Goal: Navigation & Orientation: Find specific page/section

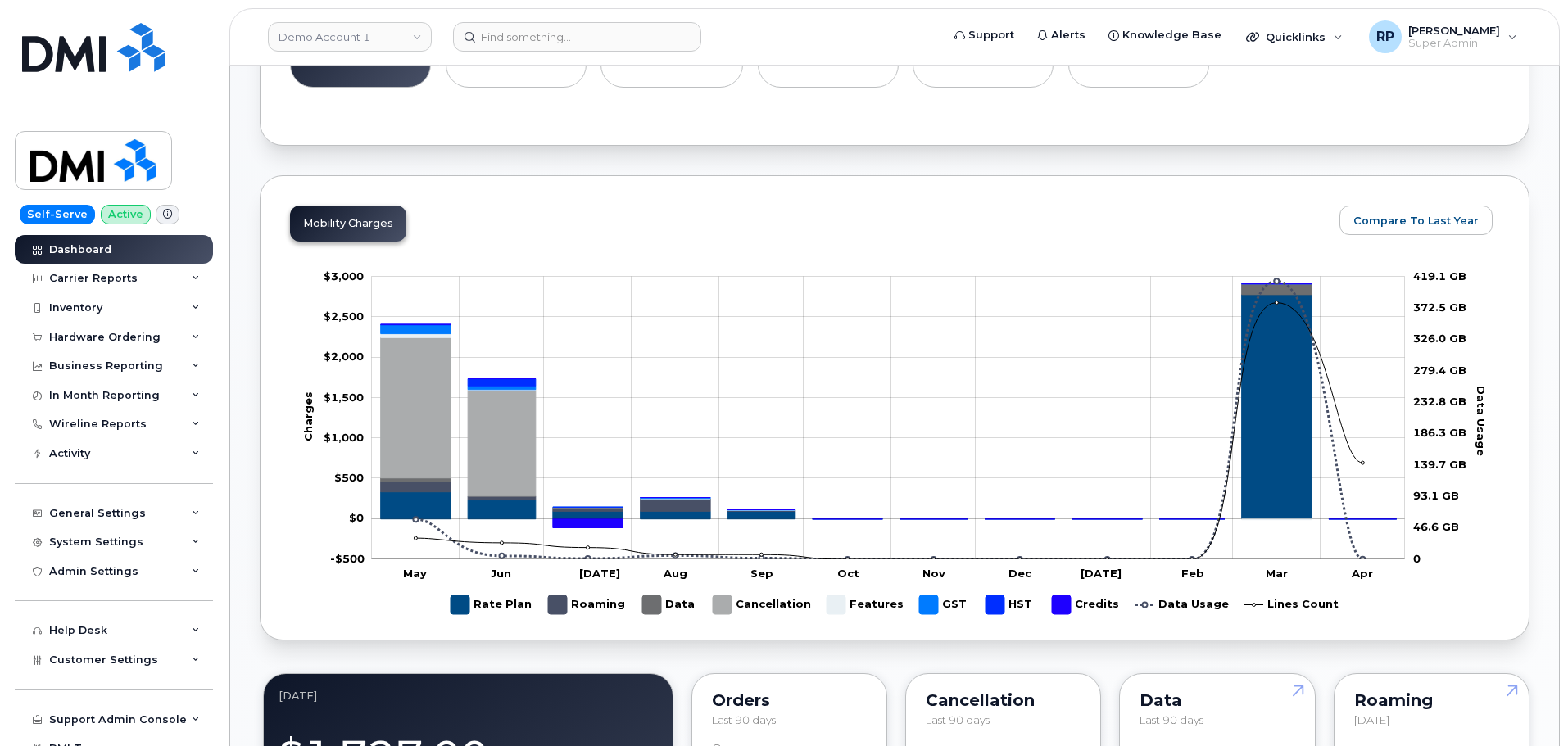
scroll to position [819, 0]
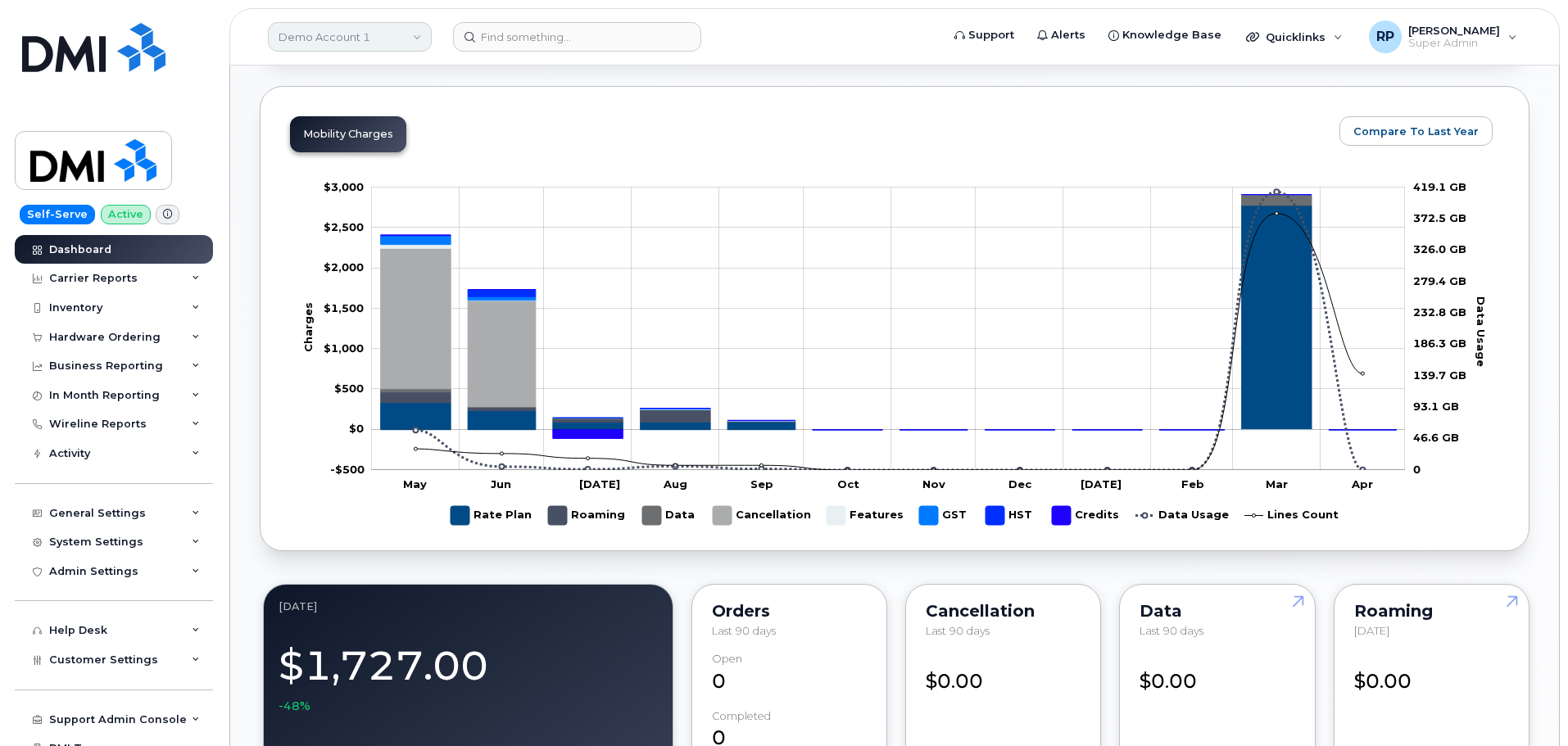
click at [369, 47] on link "Demo Account 1" at bounding box center [349, 37] width 164 height 29
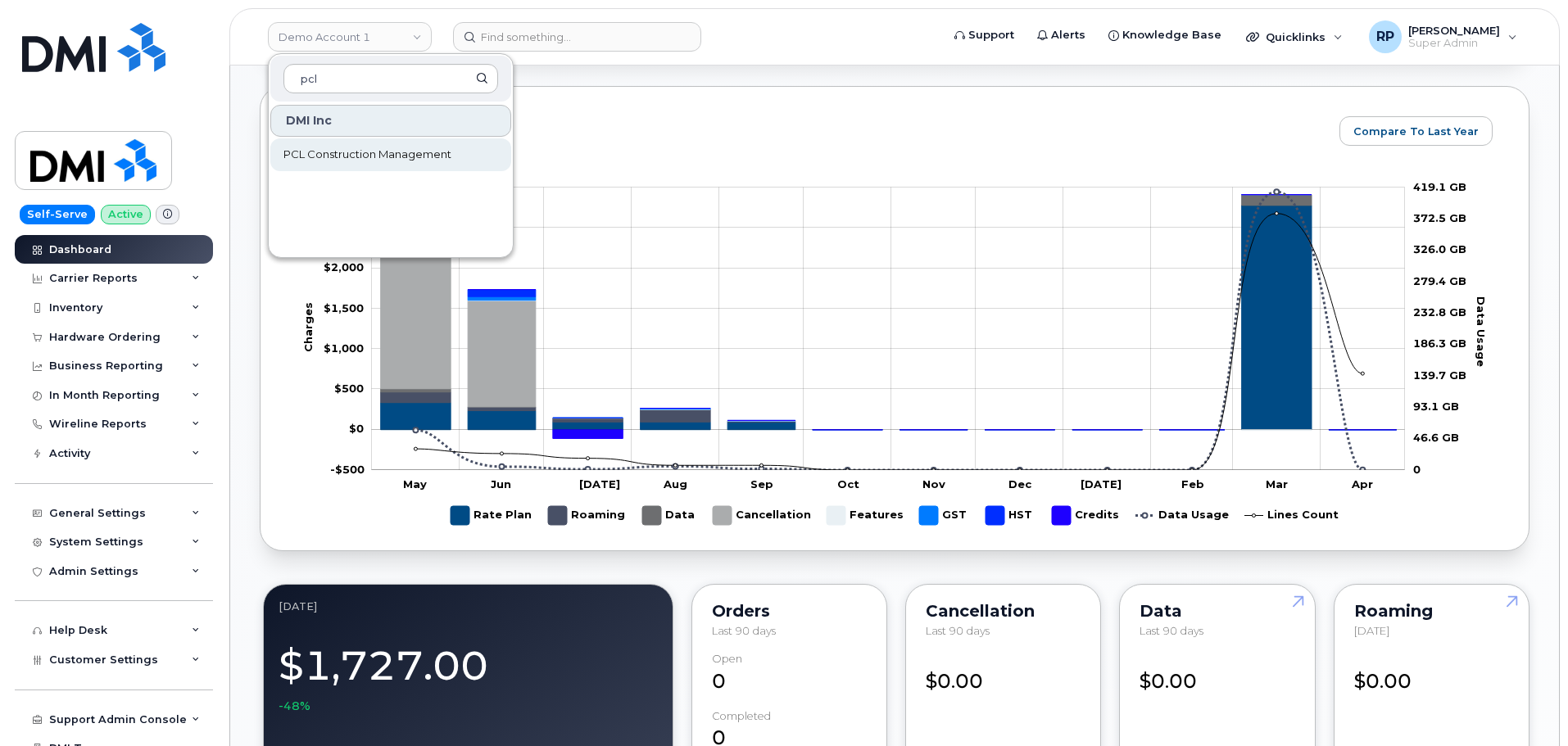
type input "pcl"
click at [350, 144] on link "PCL Construction Management" at bounding box center [391, 154] width 241 height 32
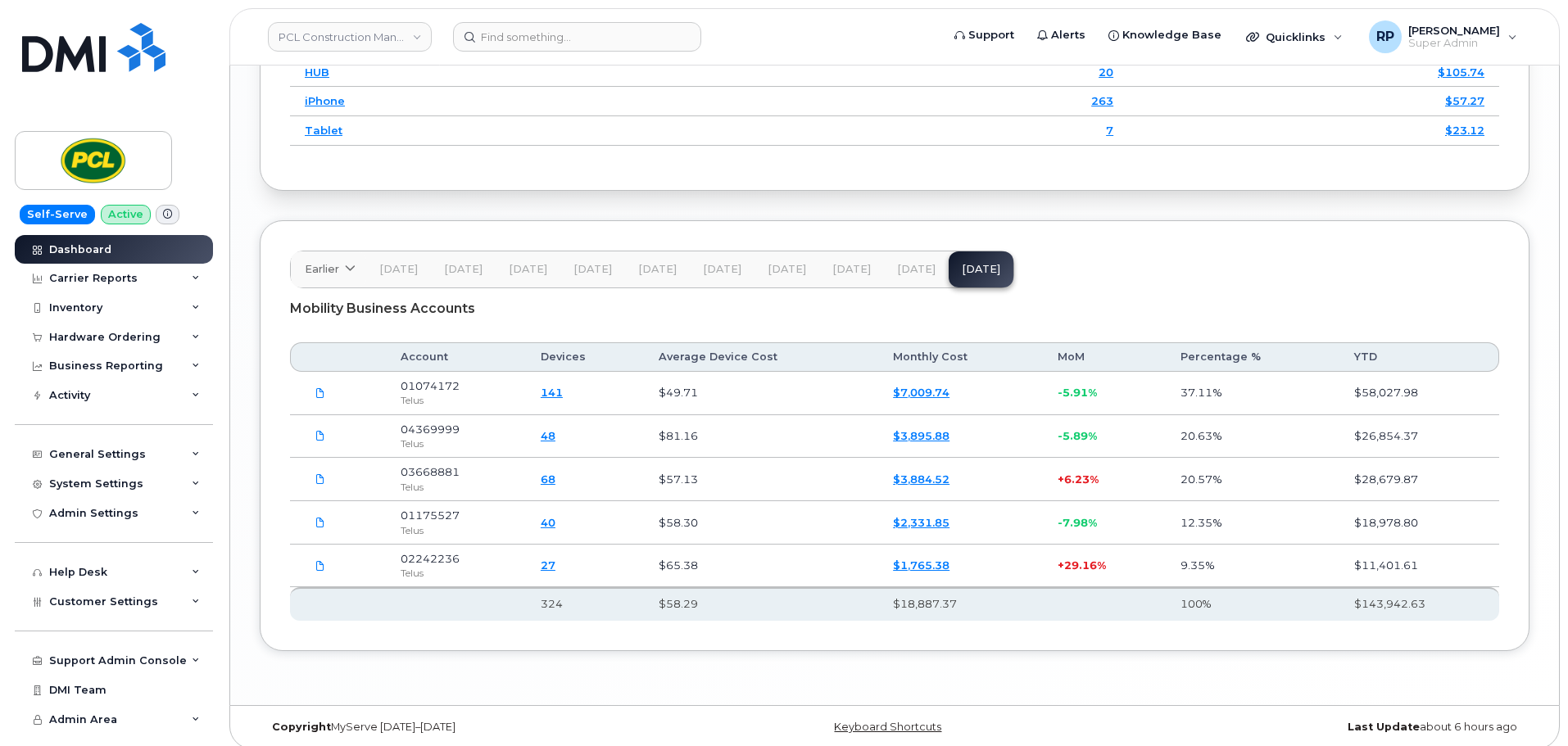
scroll to position [2377, 0]
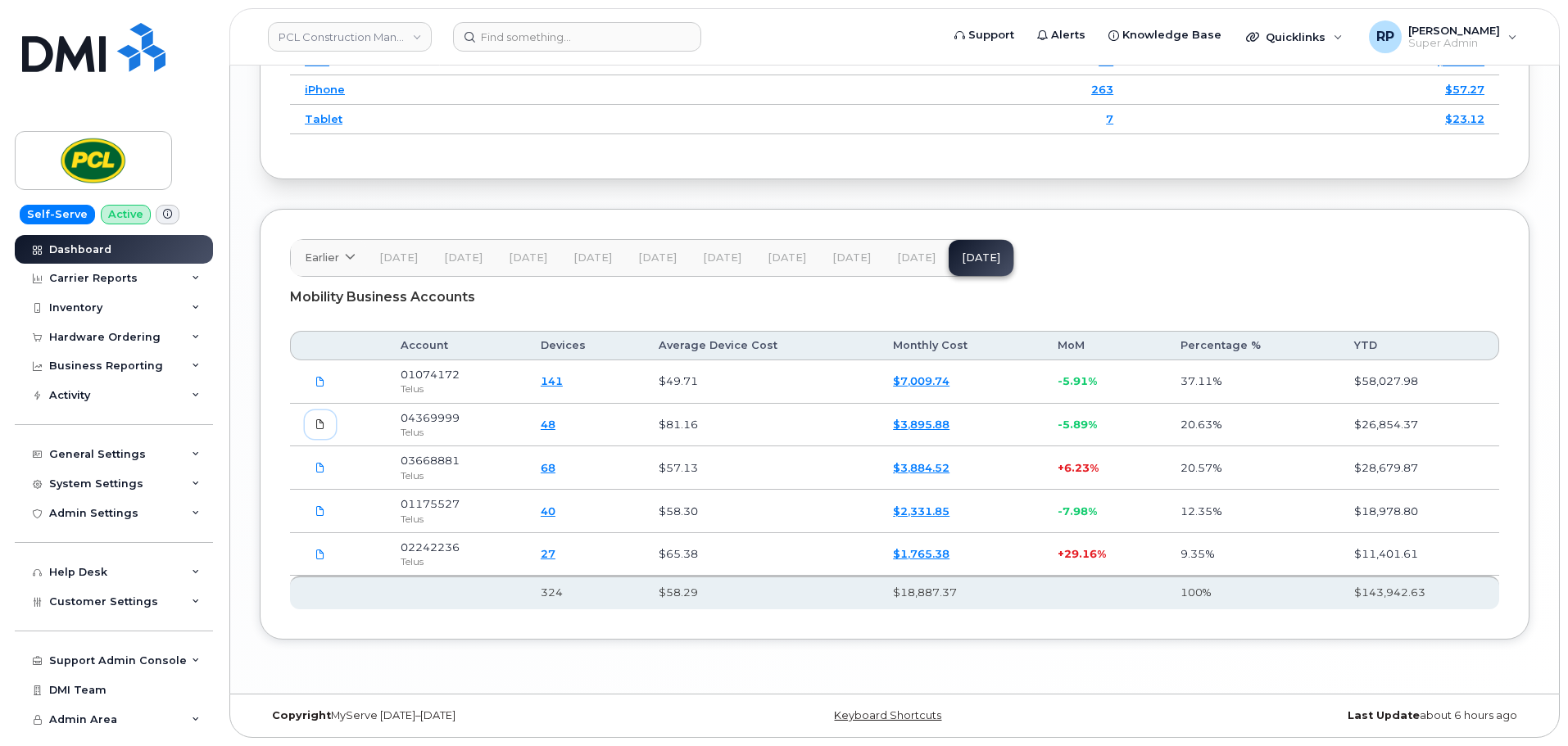
click at [327, 421] on span at bounding box center [320, 423] width 15 height 15
